Goal: Information Seeking & Learning: Learn about a topic

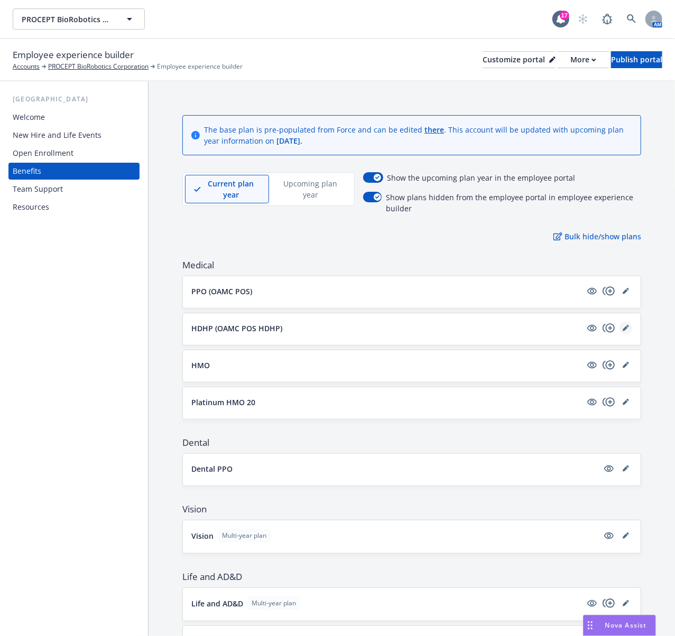
click at [623, 330] on icon "editPencil" at bounding box center [626, 328] width 6 height 6
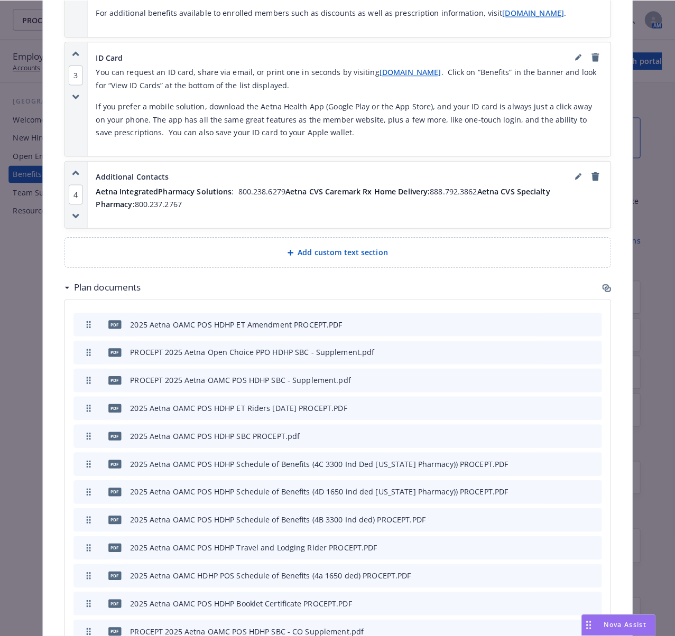
scroll to position [1159, 0]
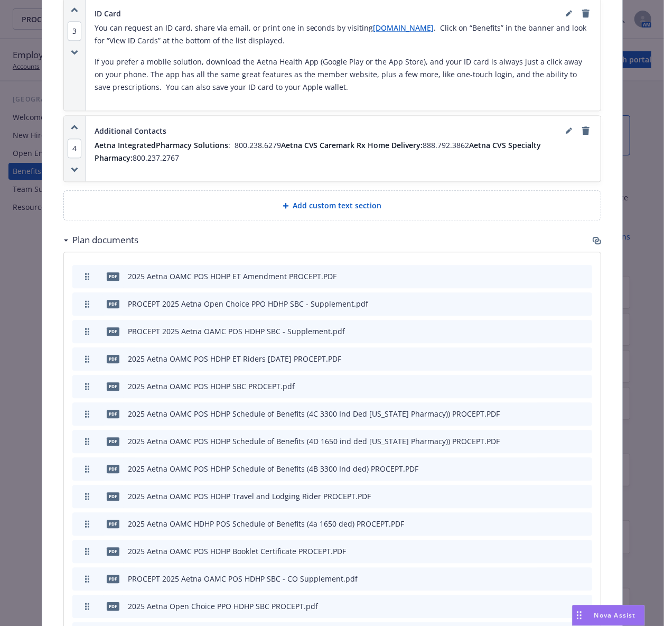
click at [595, 244] on icon "button" at bounding box center [598, 241] width 6 height 5
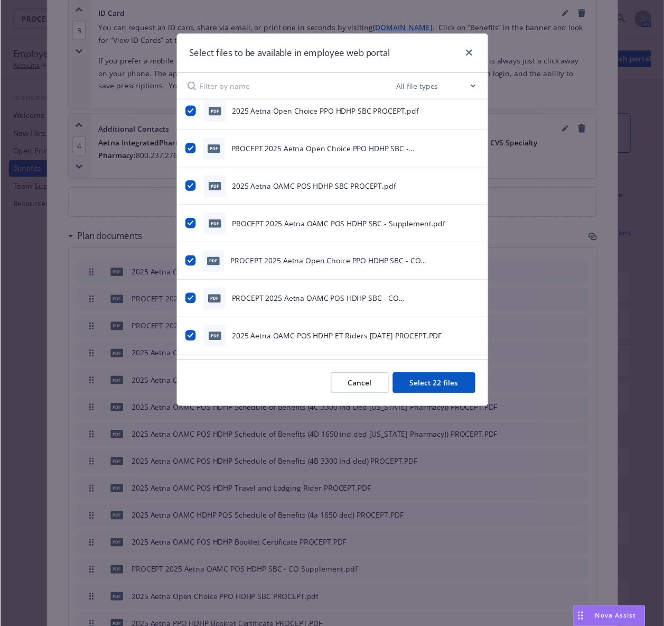
scroll to position [0, 0]
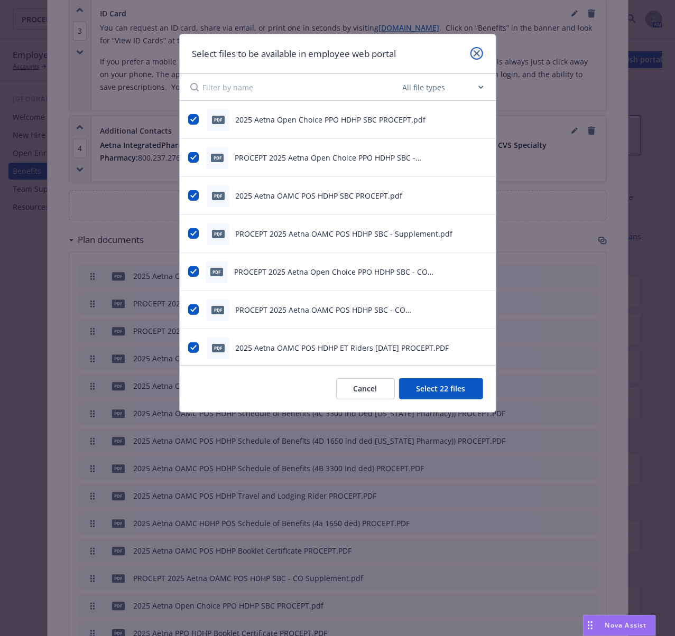
click at [476, 53] on icon "close" at bounding box center [476, 53] width 6 height 6
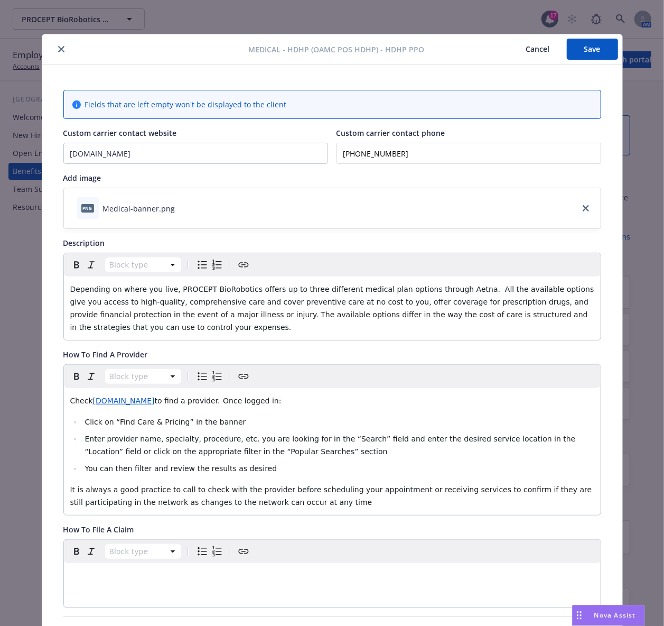
click at [55, 53] on button "close" at bounding box center [61, 49] width 13 height 13
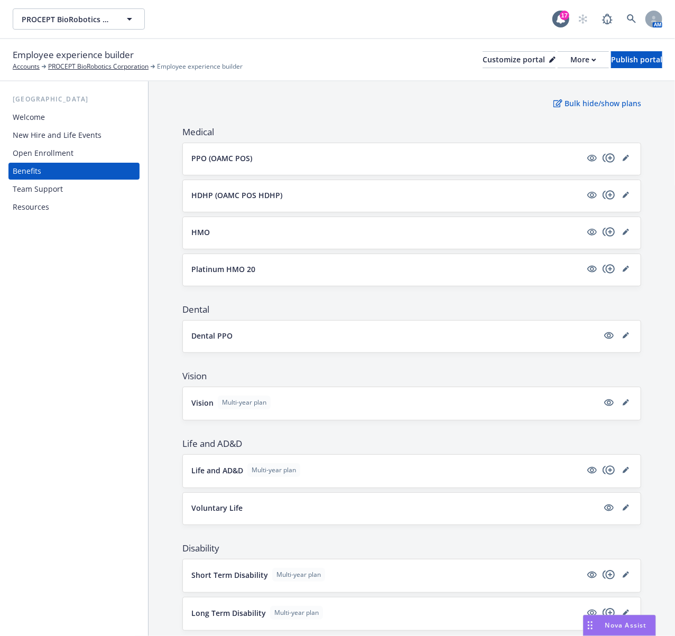
scroll to position [141, 0]
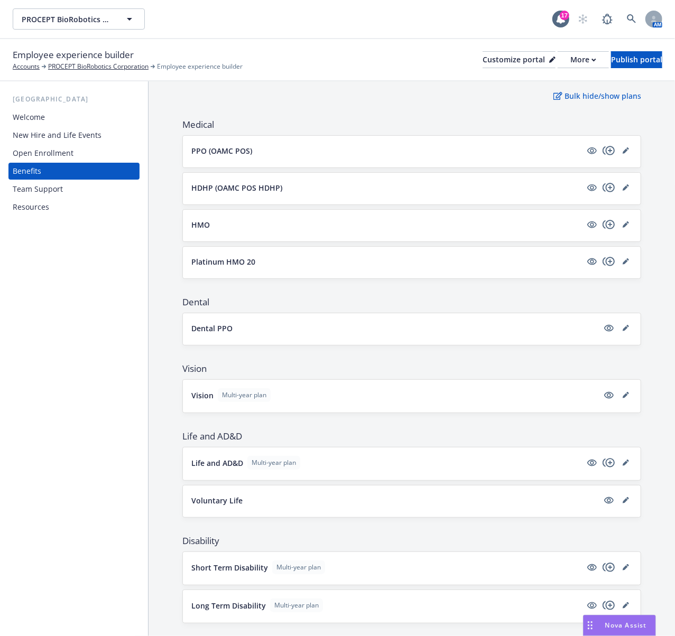
click at [169, 250] on div "The base plan is pre-populated from Force and can be edited there . This accoun…" at bounding box center [411, 495] width 526 height 1108
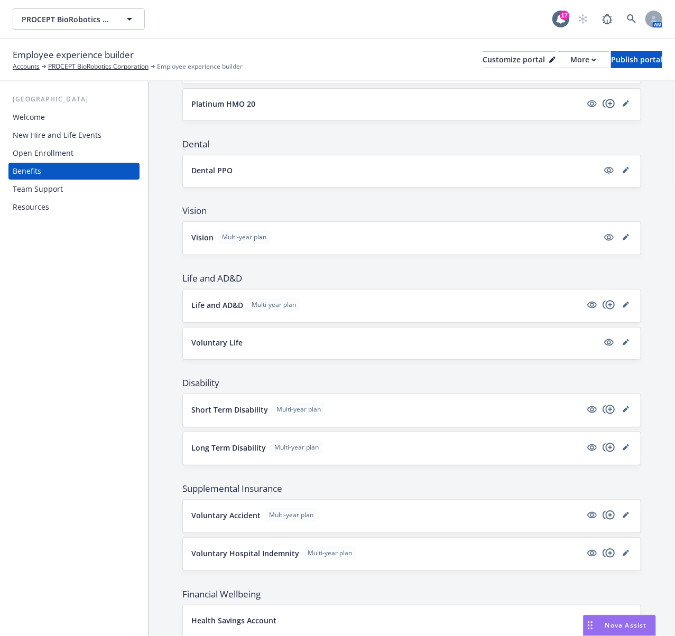
scroll to position [352, 0]
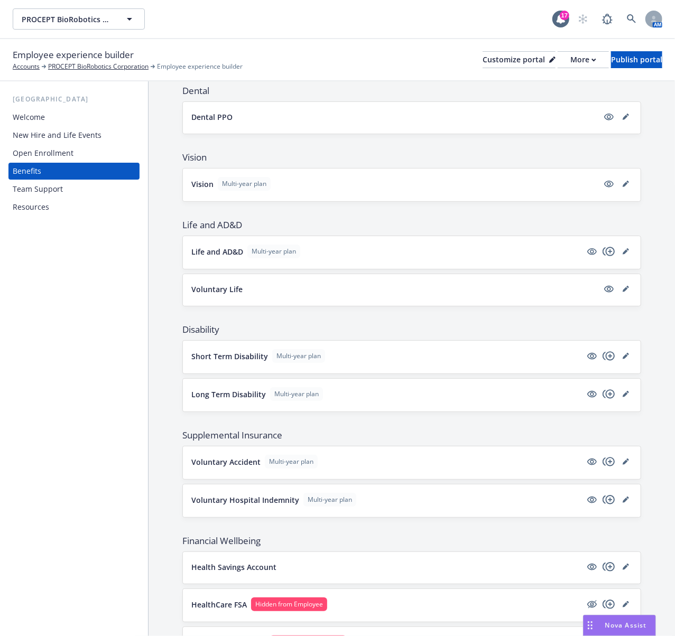
click at [223, 360] on p "Short Term Disability" at bounding box center [229, 356] width 77 height 11
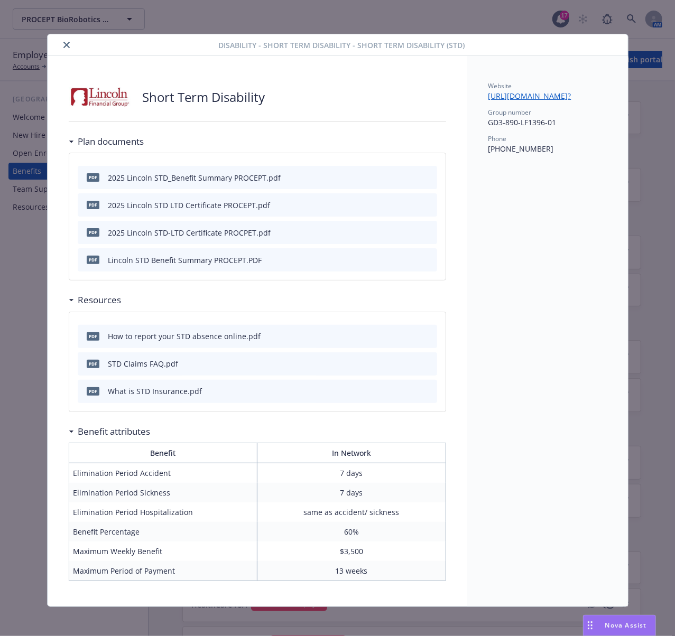
click at [63, 47] on icon "close" at bounding box center [66, 45] width 6 height 6
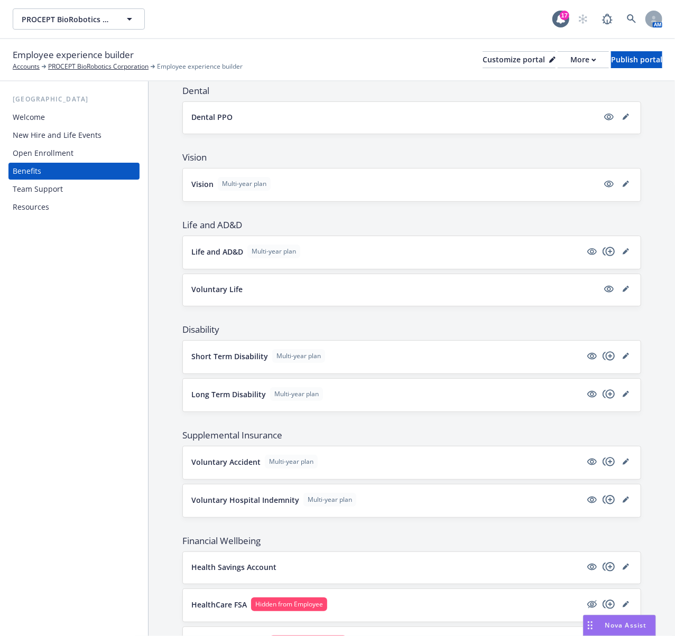
click at [222, 400] on p "Long Term Disability" at bounding box center [228, 394] width 75 height 11
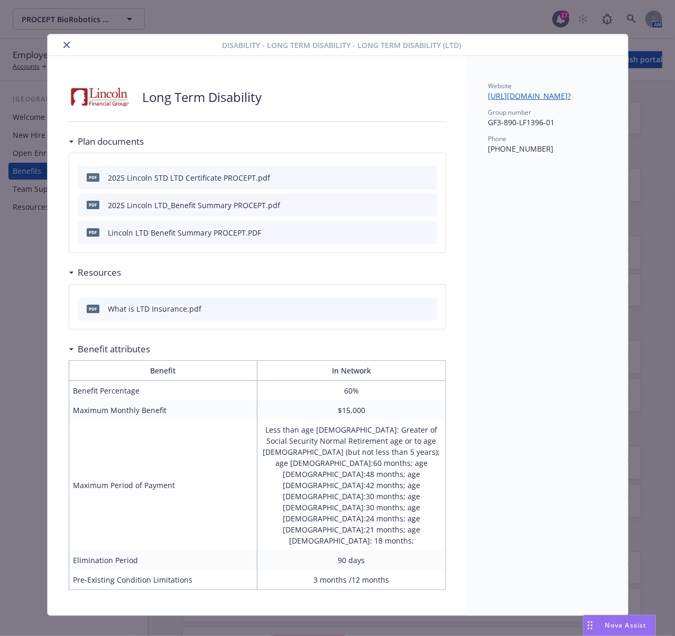
click at [64, 43] on icon "close" at bounding box center [66, 45] width 6 height 6
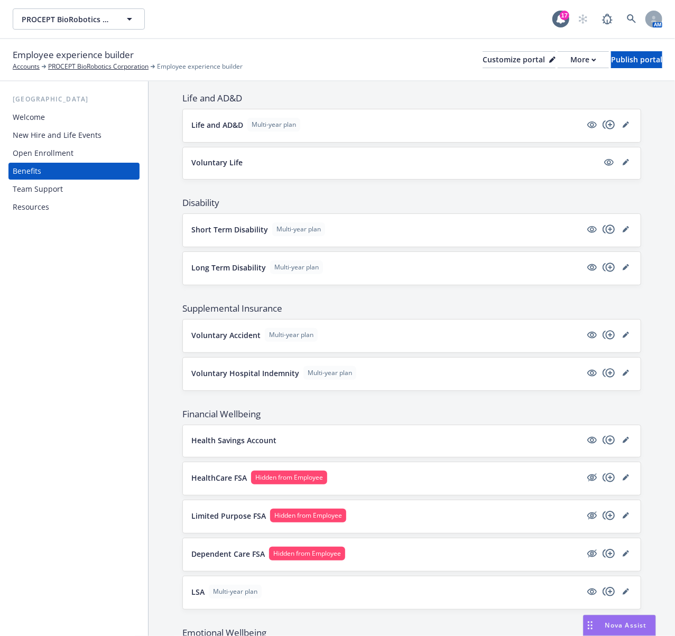
scroll to position [493, 0]
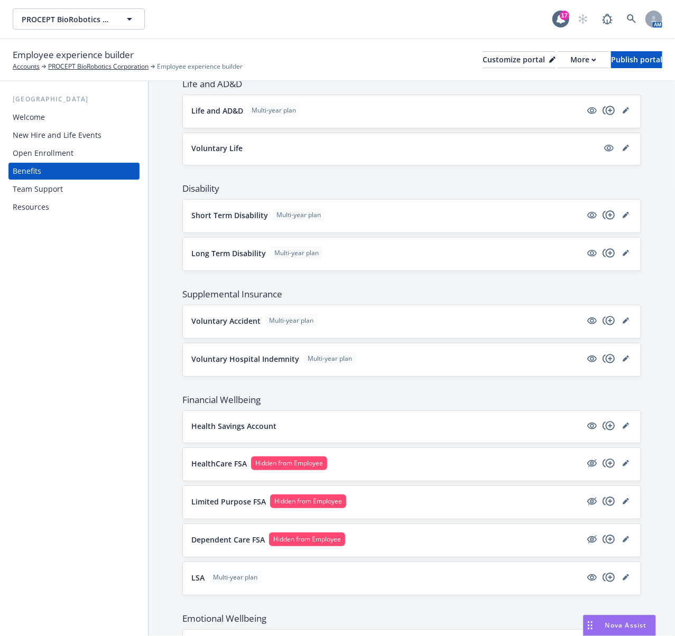
click at [222, 324] on p "Voluntary Accident" at bounding box center [225, 320] width 69 height 11
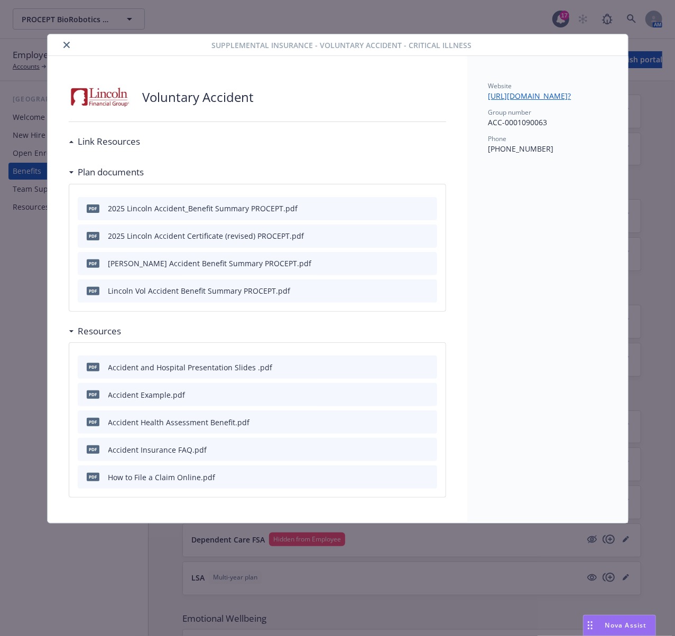
click at [66, 40] on button "close" at bounding box center [66, 45] width 13 height 13
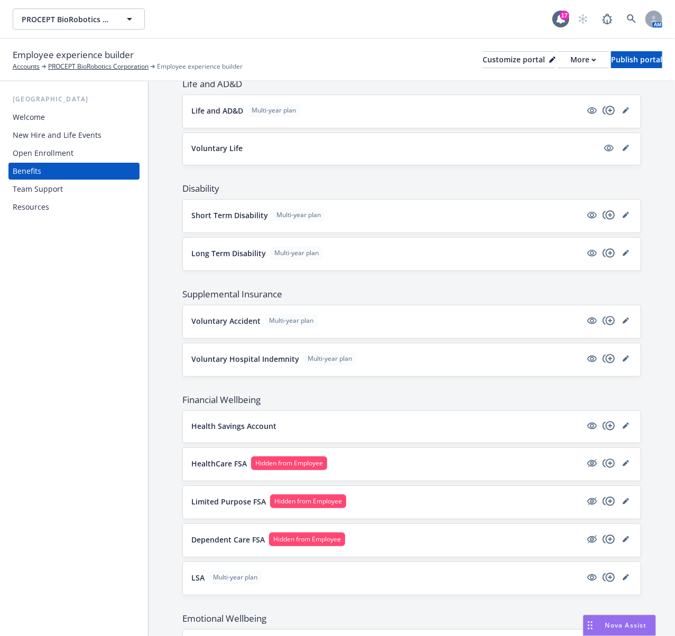
scroll to position [559, 0]
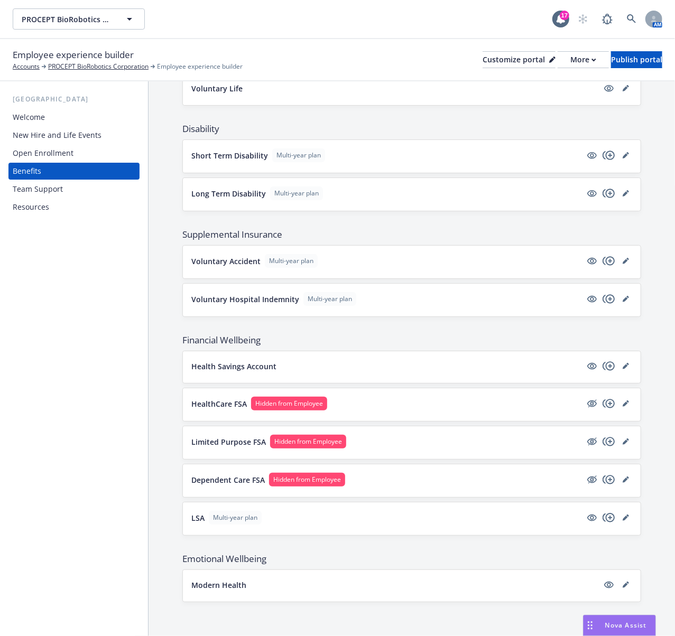
click at [210, 398] on p "HealthCare FSA" at bounding box center [218, 403] width 55 height 11
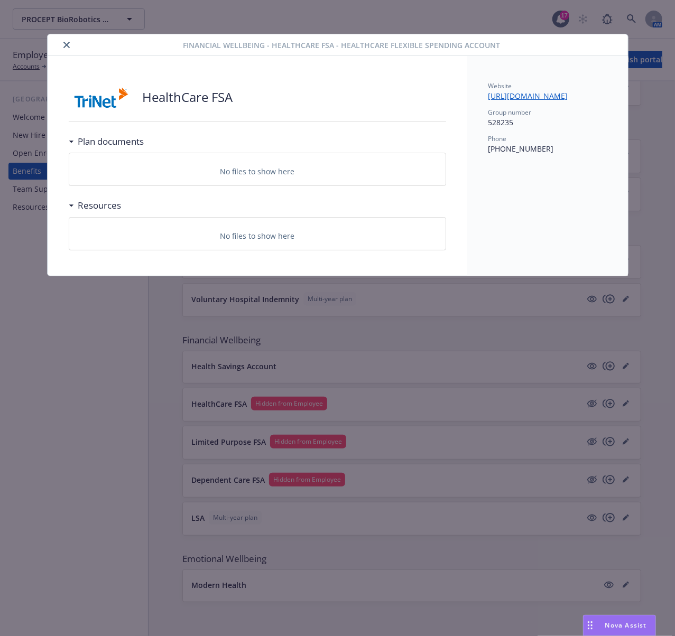
click at [61, 42] on button "close" at bounding box center [66, 45] width 13 height 13
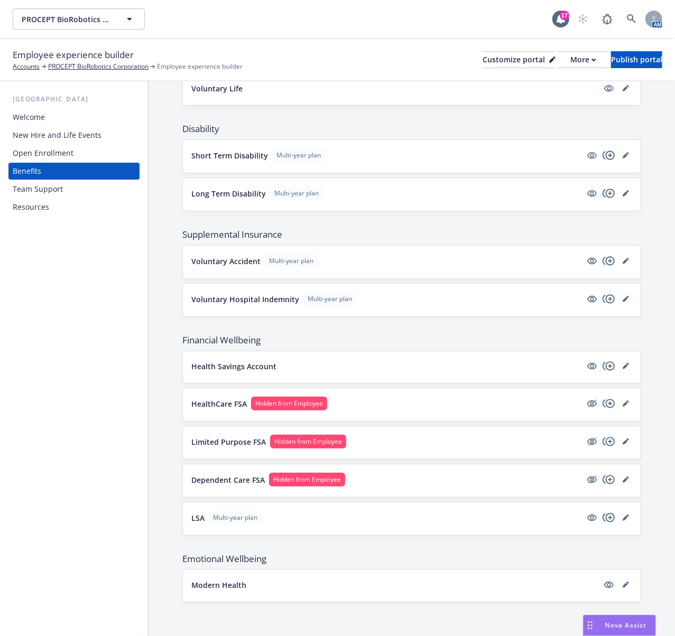
click at [235, 438] on p "Limited Purpose FSA" at bounding box center [228, 441] width 75 height 11
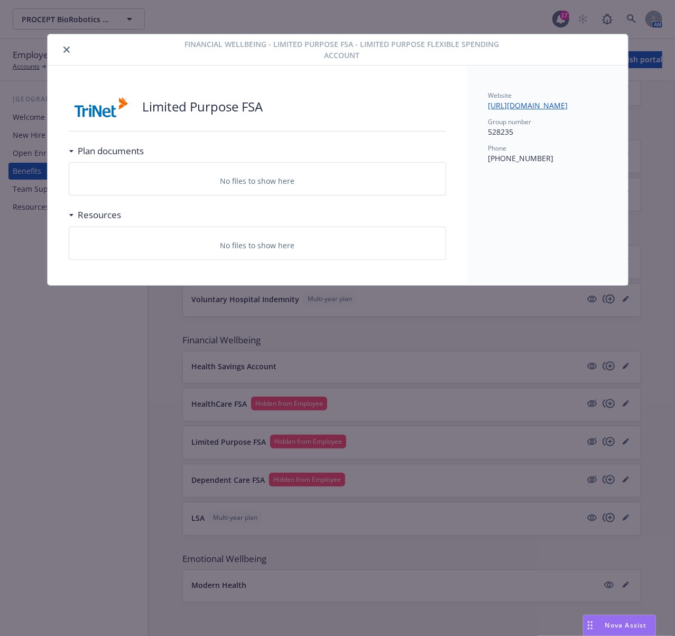
click at [60, 47] on button "close" at bounding box center [66, 49] width 13 height 13
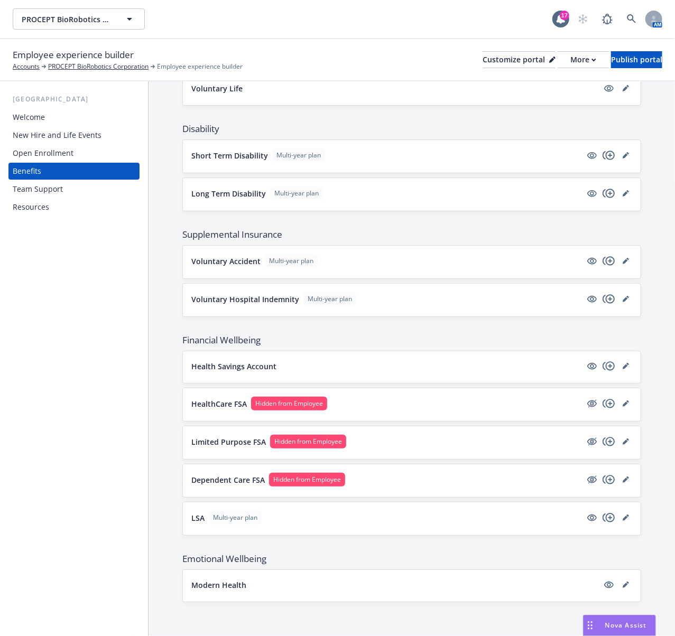
click at [235, 475] on p "Dependent Care FSA" at bounding box center [227, 480] width 73 height 11
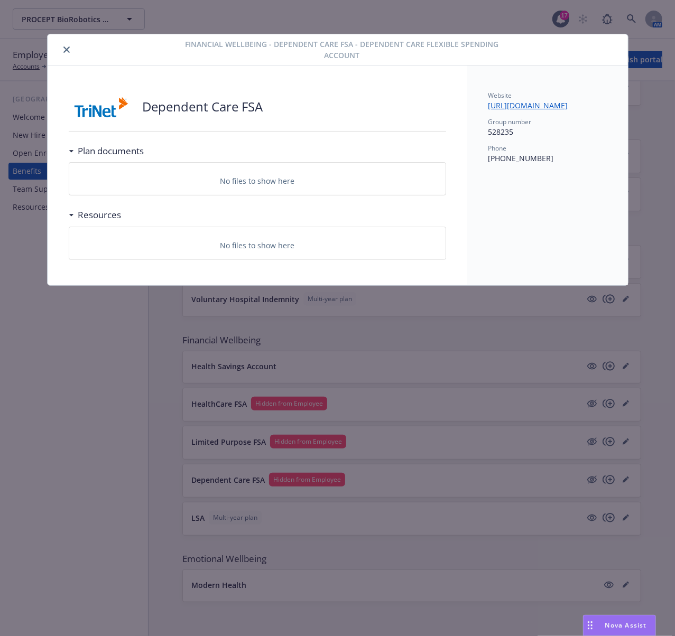
click at [68, 49] on icon "close" at bounding box center [66, 50] width 6 height 6
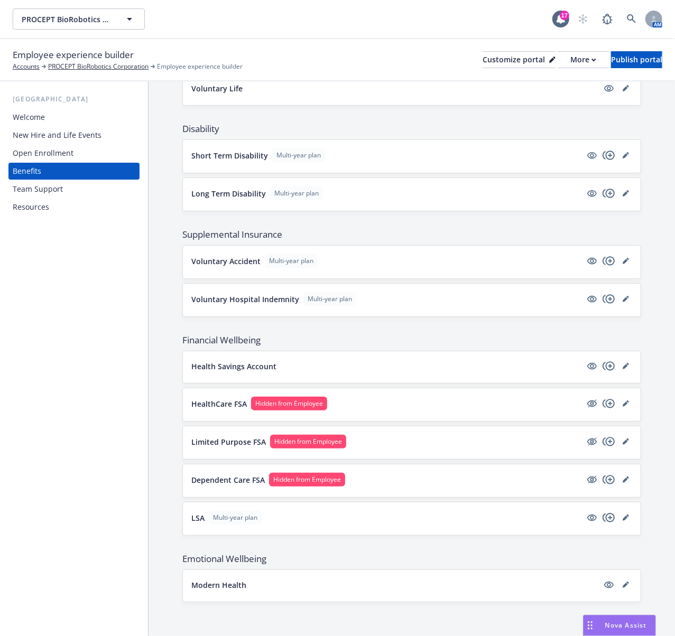
scroll to position [559, 0]
click at [196, 521] on p "LSA" at bounding box center [197, 518] width 13 height 11
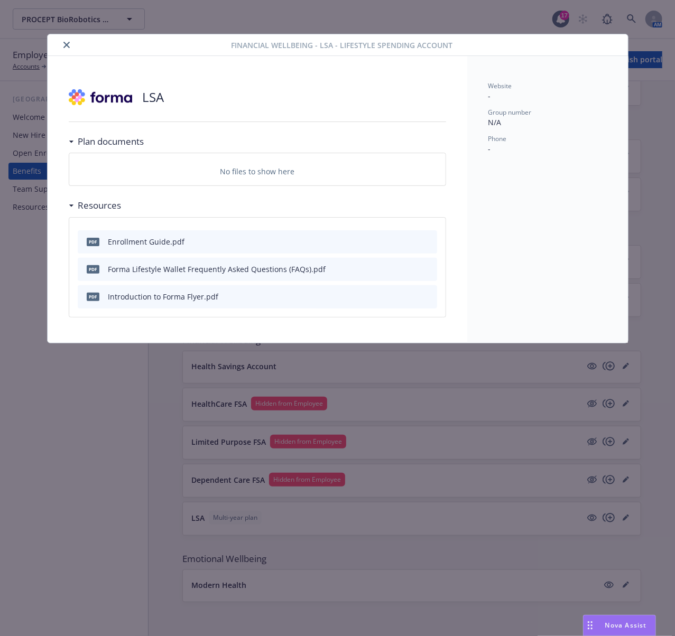
click at [69, 49] on button "close" at bounding box center [66, 45] width 13 height 13
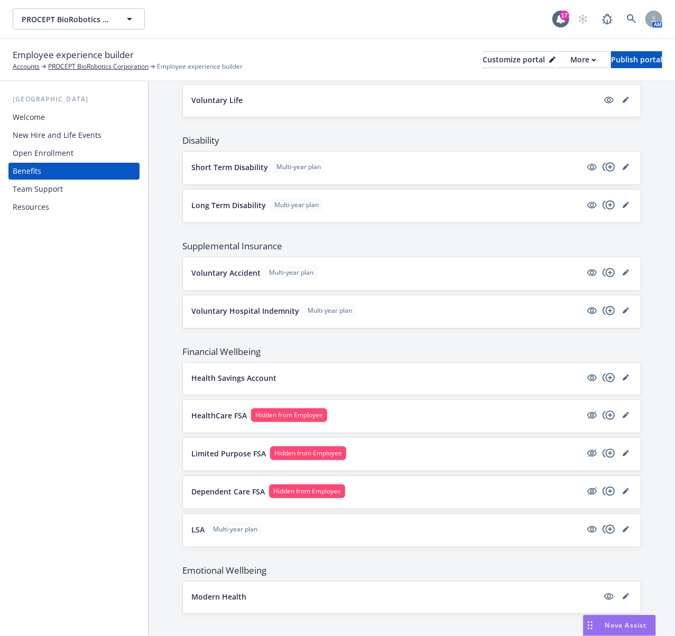
scroll to position [559, 0]
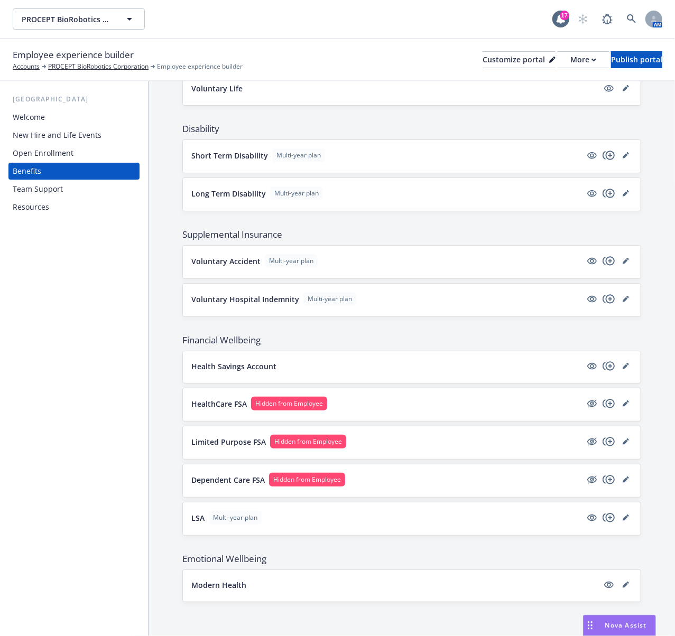
click at [222, 586] on p "Modern Health" at bounding box center [218, 585] width 55 height 11
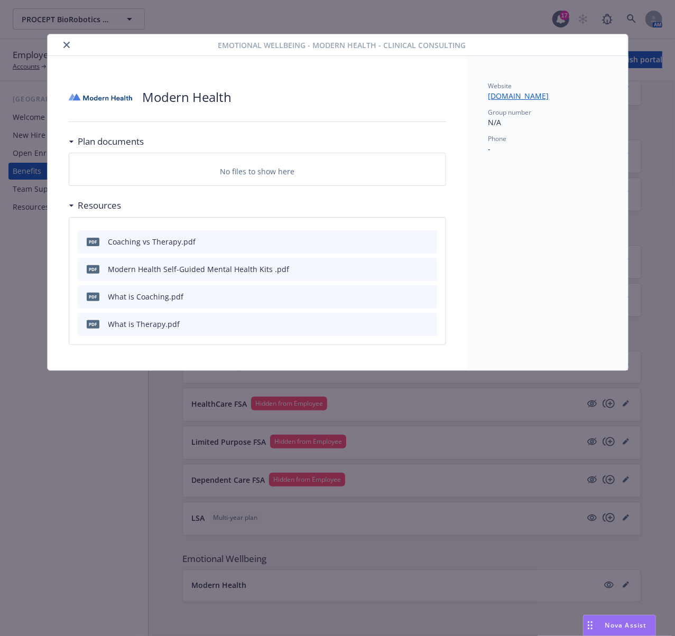
click at [67, 42] on icon "close" at bounding box center [66, 45] width 6 height 6
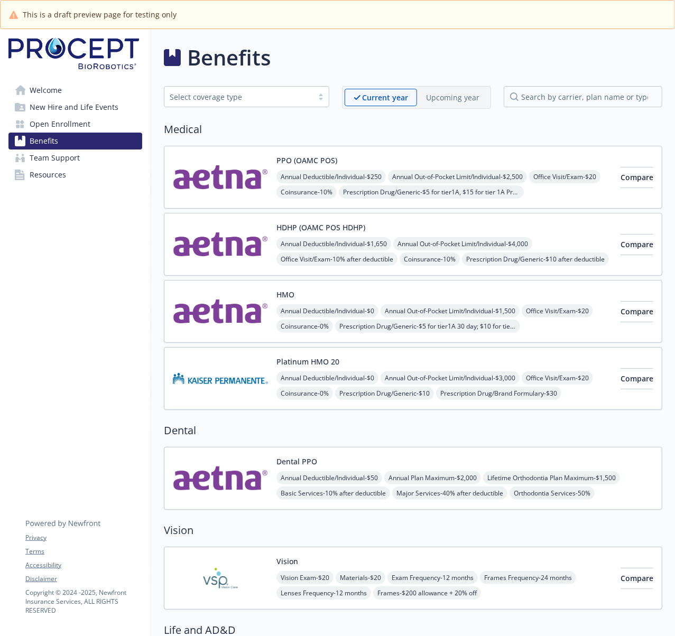
click at [238, 255] on img at bounding box center [220, 244] width 95 height 45
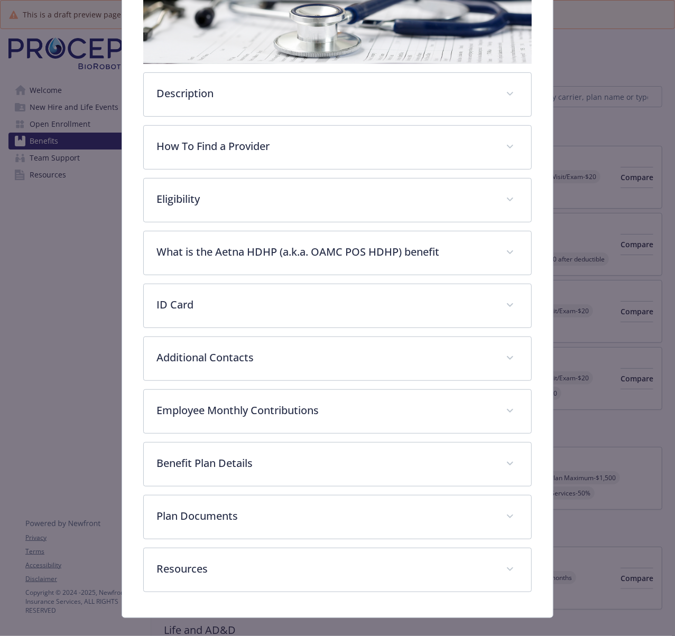
scroll to position [213, 0]
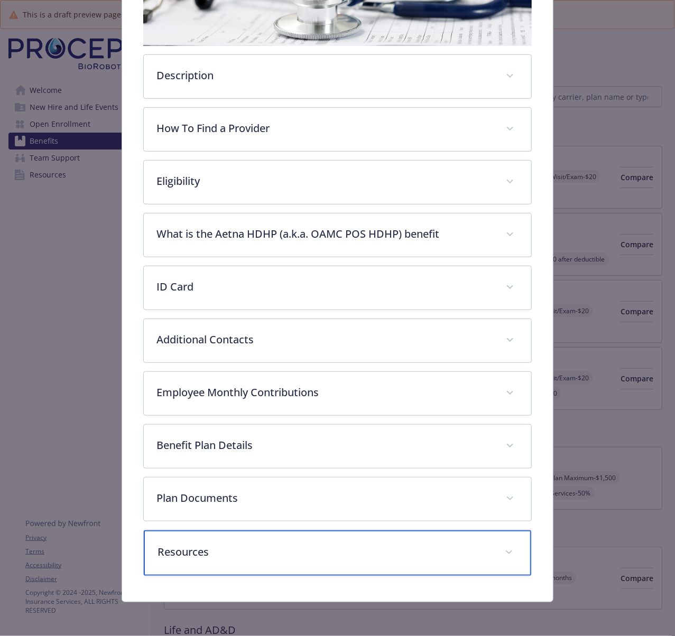
click at [228, 559] on p "Resources" at bounding box center [324, 552] width 335 height 16
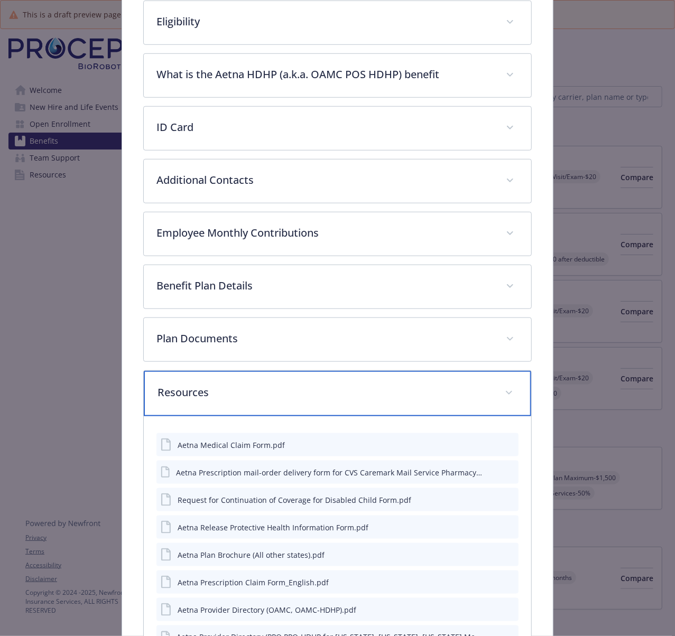
scroll to position [425, 0]
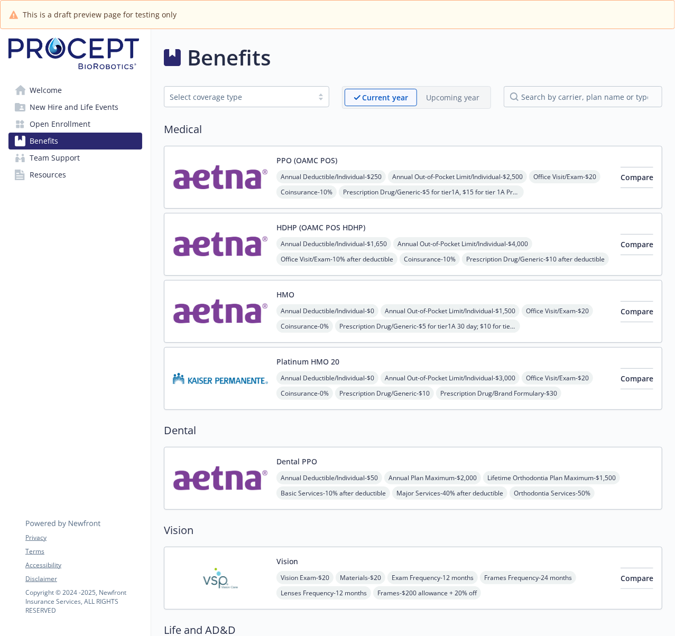
click at [225, 309] on img at bounding box center [220, 311] width 95 height 45
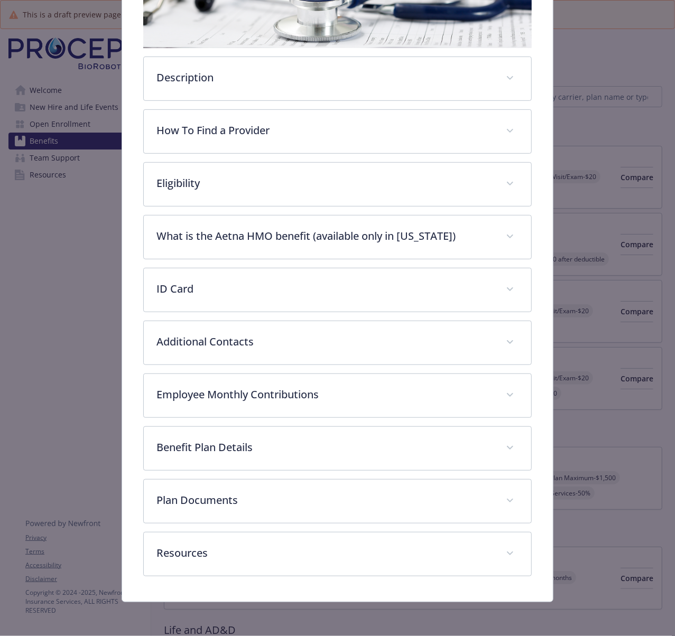
scroll to position [213, 0]
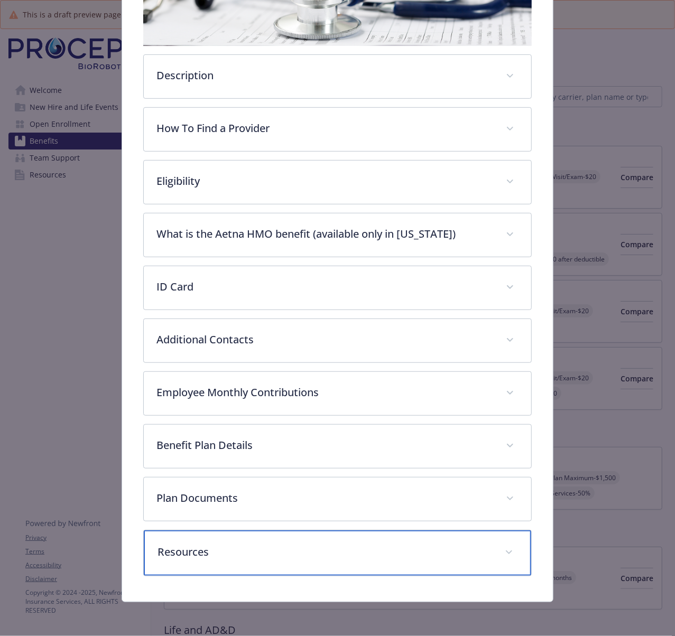
click at [234, 546] on p "Resources" at bounding box center [324, 552] width 335 height 16
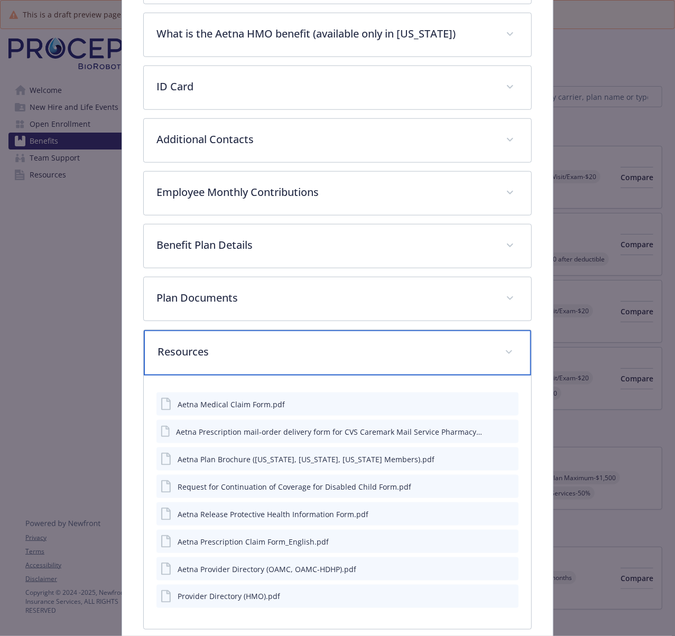
scroll to position [468, 0]
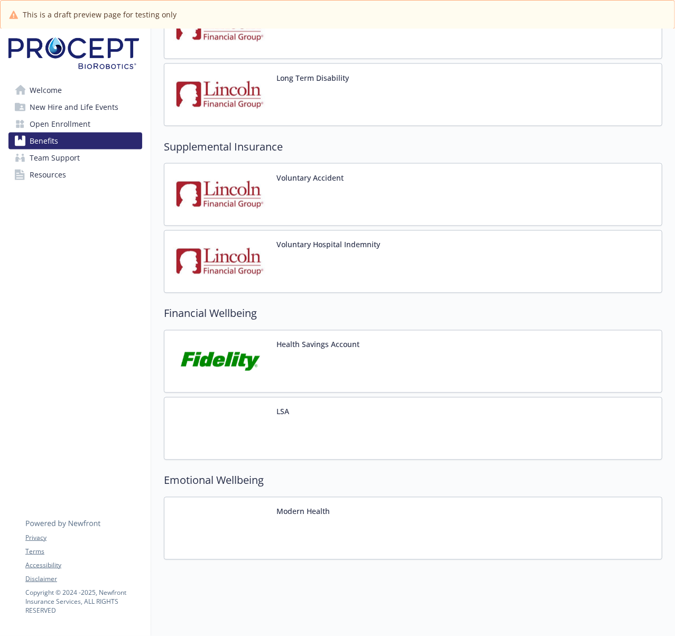
scroll to position [693, 0]
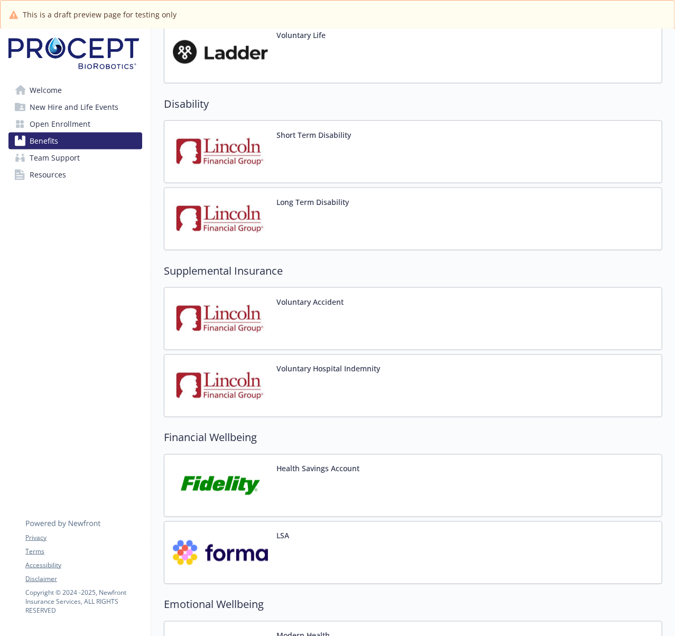
click at [240, 332] on img at bounding box center [220, 318] width 95 height 45
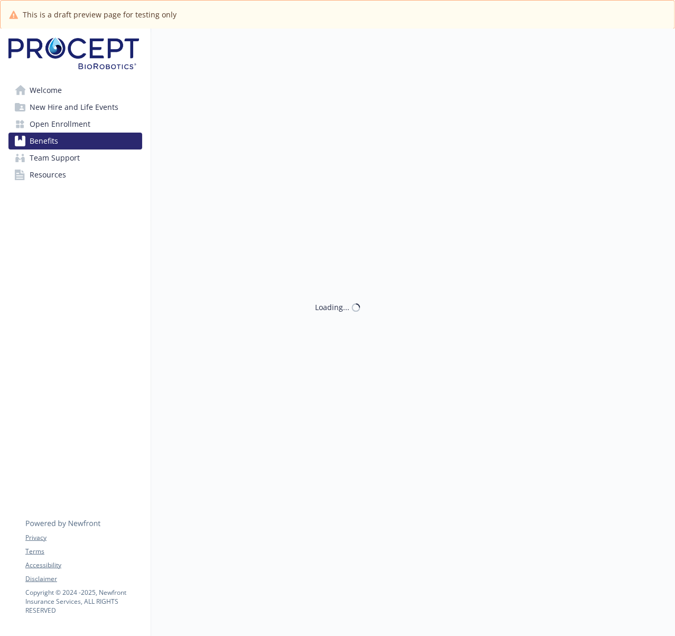
scroll to position [693, 0]
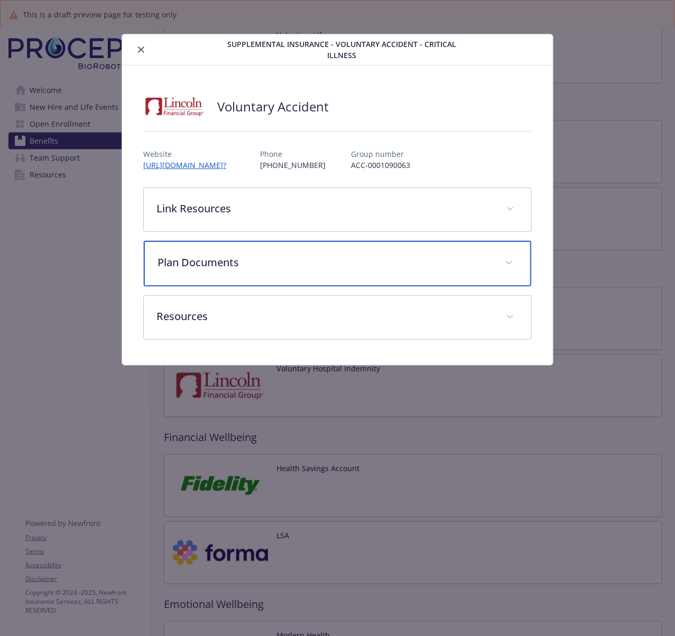
click at [328, 271] on div "Plan Documents" at bounding box center [337, 263] width 387 height 45
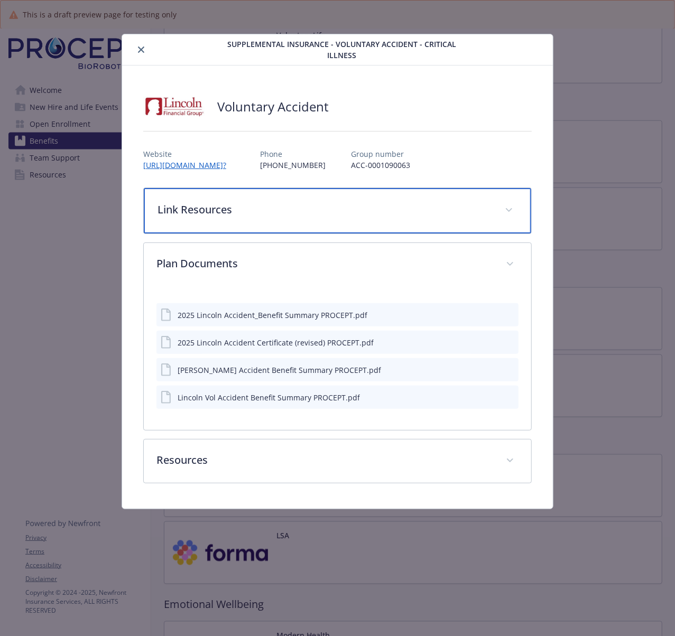
click at [319, 202] on p "Link Resources" at bounding box center [324, 210] width 335 height 16
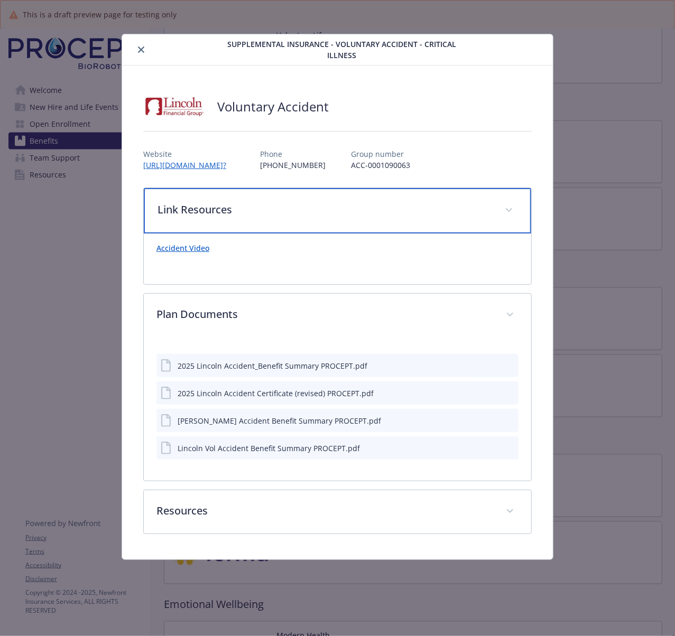
click at [319, 202] on p "Link Resources" at bounding box center [324, 210] width 335 height 16
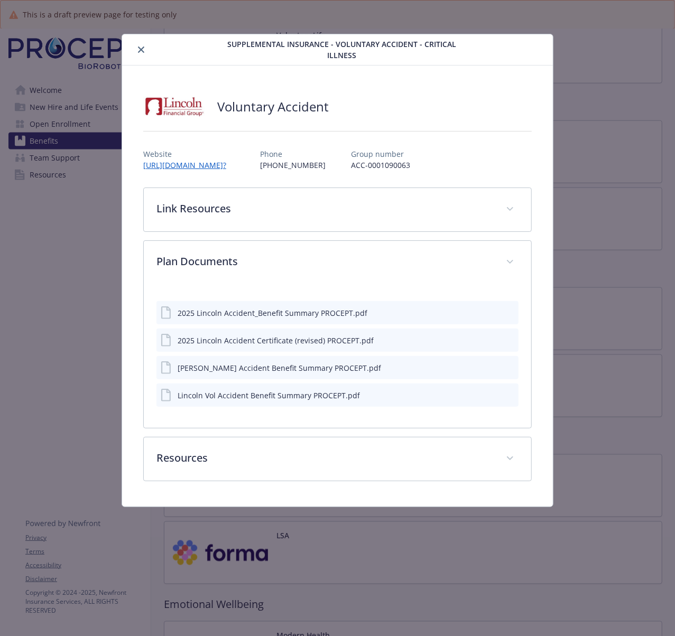
click at [143, 48] on icon "close" at bounding box center [141, 50] width 6 height 6
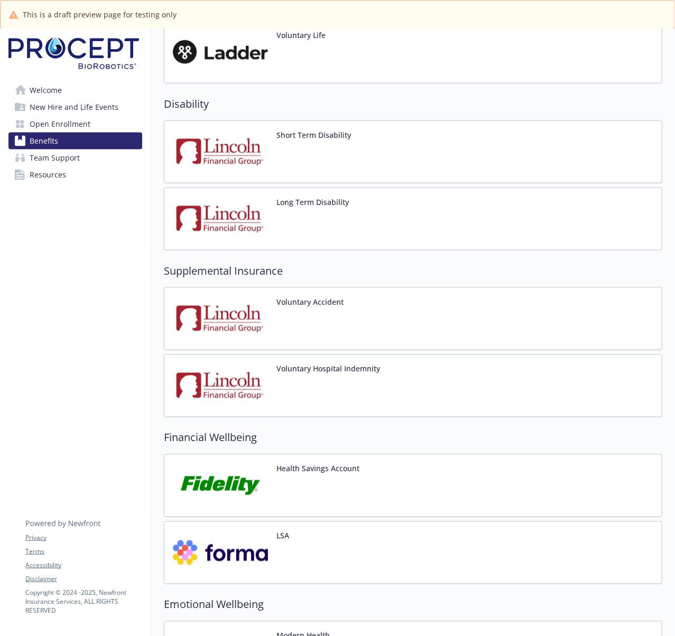
click at [246, 396] on img at bounding box center [220, 386] width 95 height 45
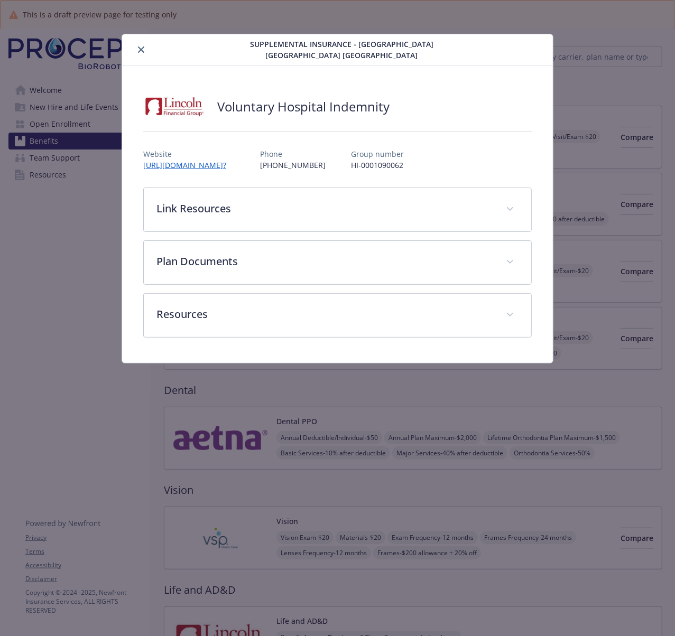
scroll to position [693, 0]
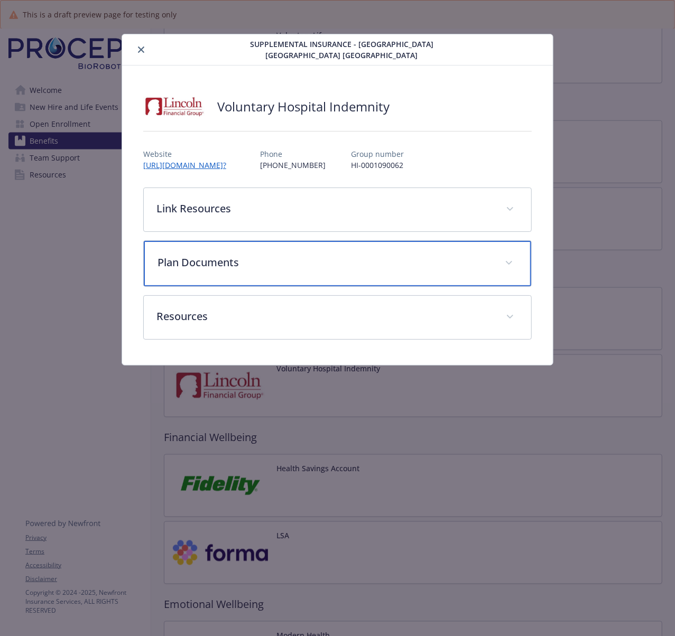
click at [254, 256] on p "Plan Documents" at bounding box center [324, 263] width 335 height 16
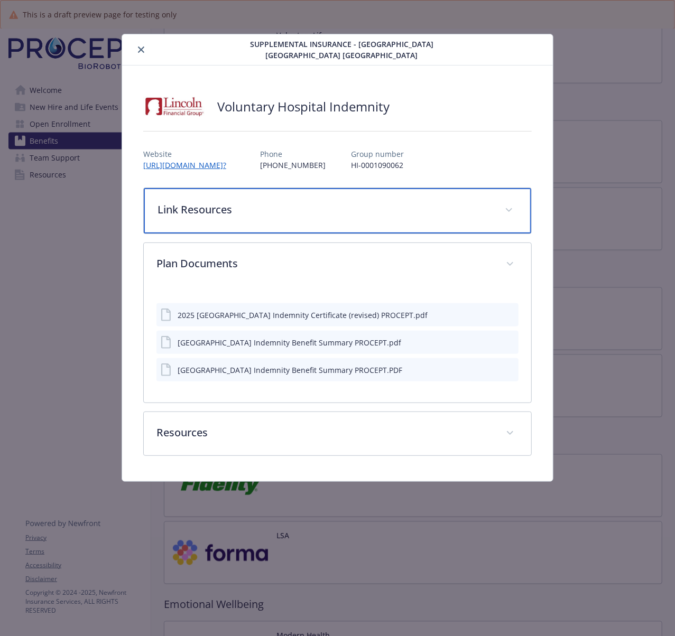
click at [264, 209] on p "Link Resources" at bounding box center [324, 210] width 335 height 16
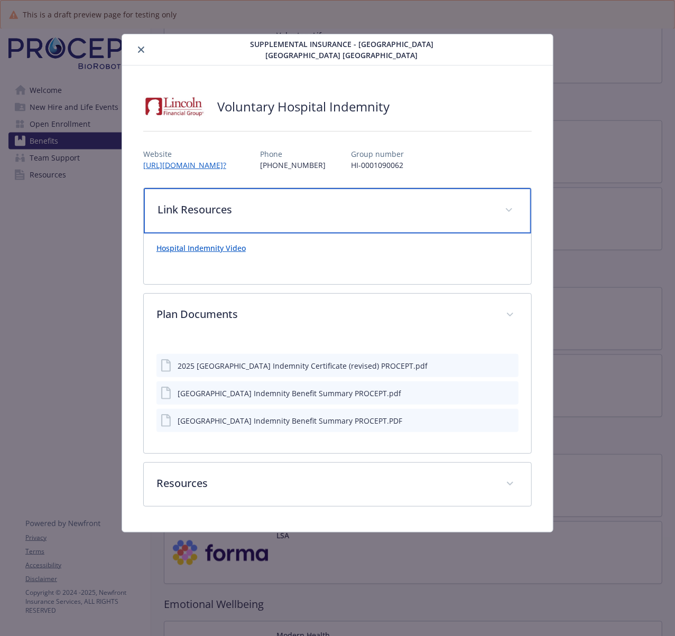
click at [264, 209] on p "Link Resources" at bounding box center [324, 210] width 335 height 16
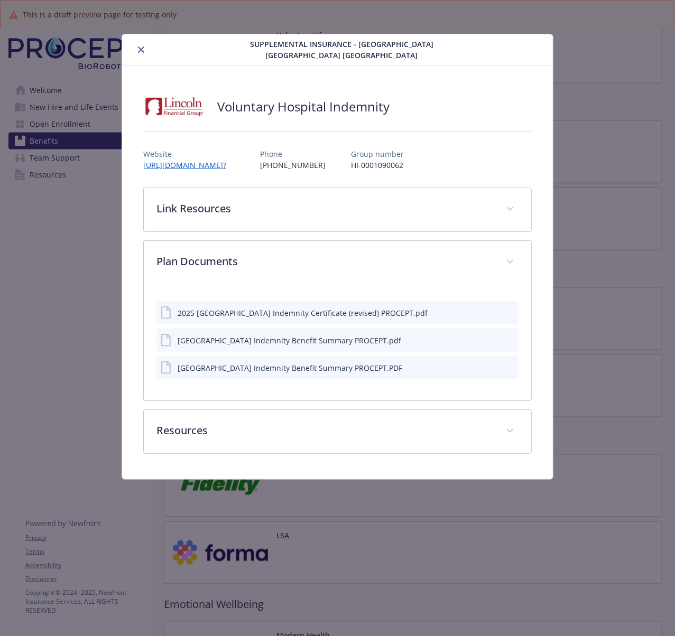
click at [142, 49] on icon "close" at bounding box center [141, 50] width 6 height 6
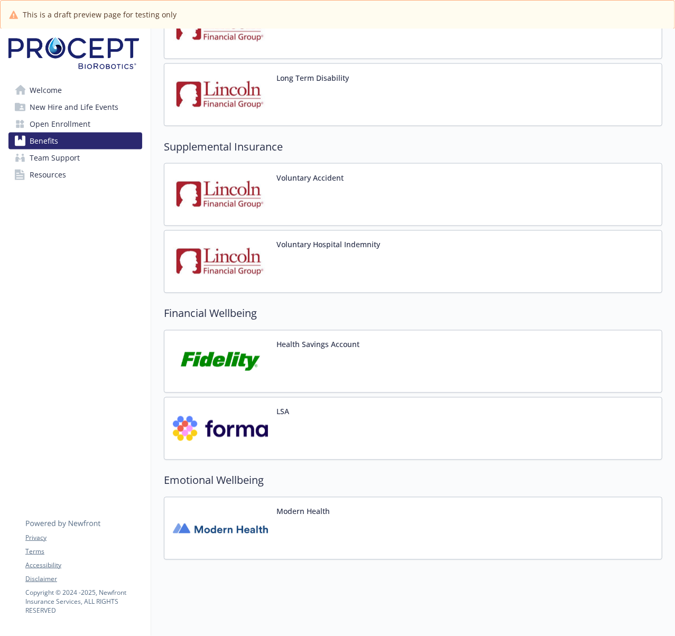
scroll to position [834, 0]
